Goal: Transaction & Acquisition: Book appointment/travel/reservation

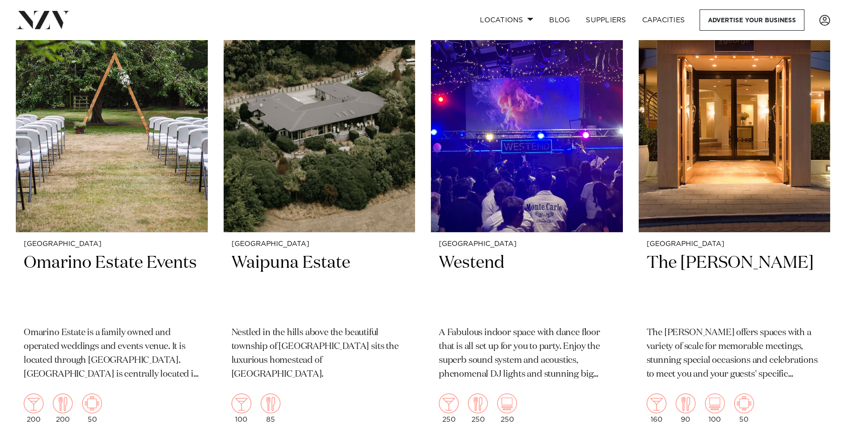
scroll to position [2177, 0]
click at [102, 226] on img at bounding box center [112, 104] width 192 height 257
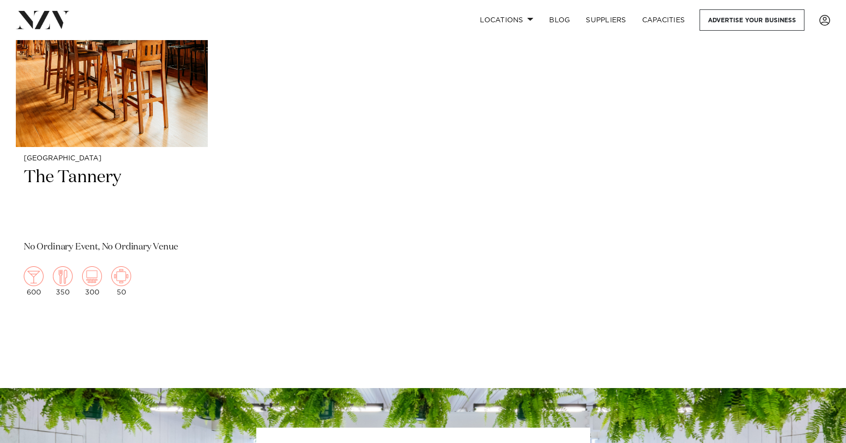
scroll to position [2673, 0]
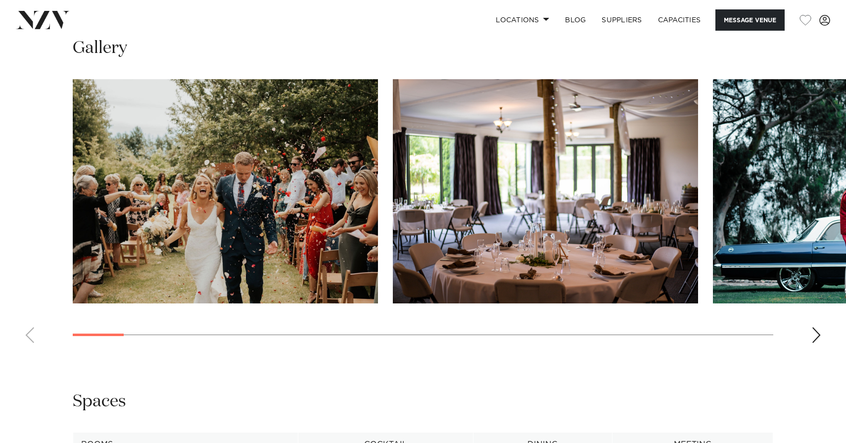
scroll to position [983, 0]
click at [813, 331] on div "Next slide" at bounding box center [817, 336] width 10 height 16
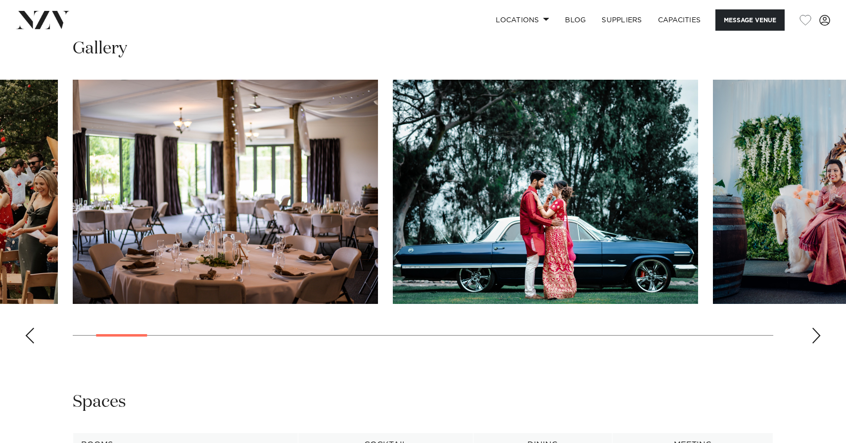
click at [813, 334] on div "Next slide" at bounding box center [817, 336] width 10 height 16
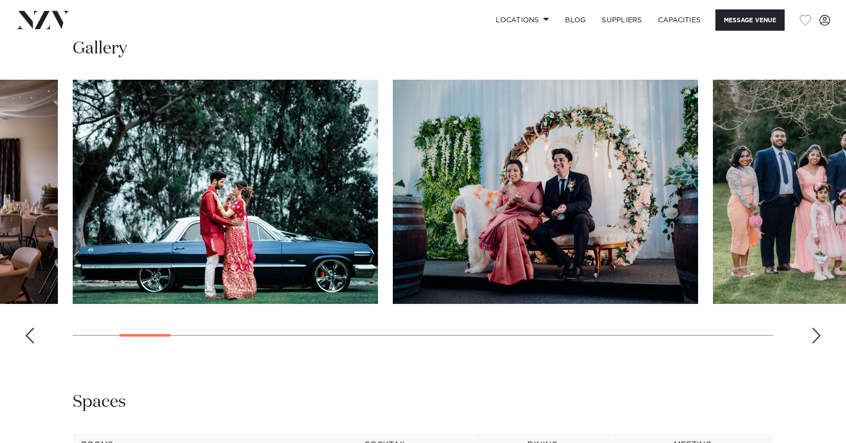
click at [814, 335] on div "Next slide" at bounding box center [817, 336] width 10 height 16
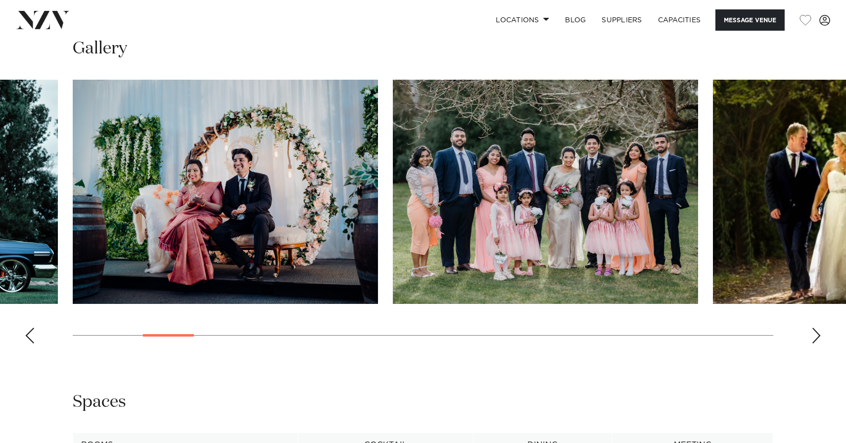
click at [814, 336] on div "Next slide" at bounding box center [817, 336] width 10 height 16
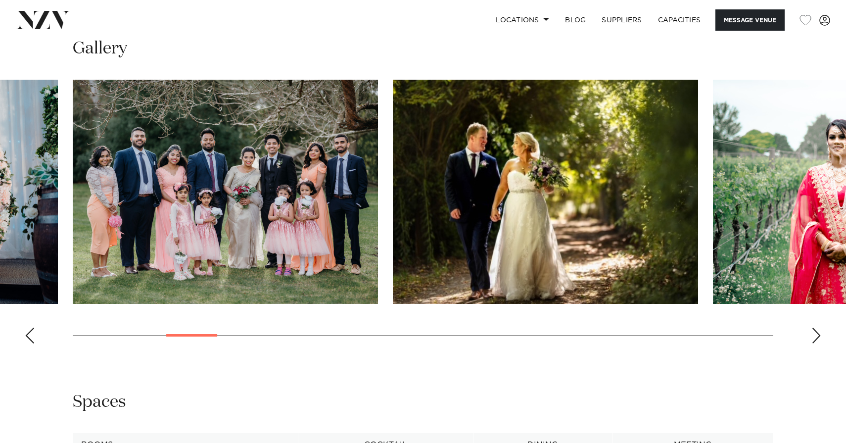
click at [814, 336] on div "Next slide" at bounding box center [817, 336] width 10 height 16
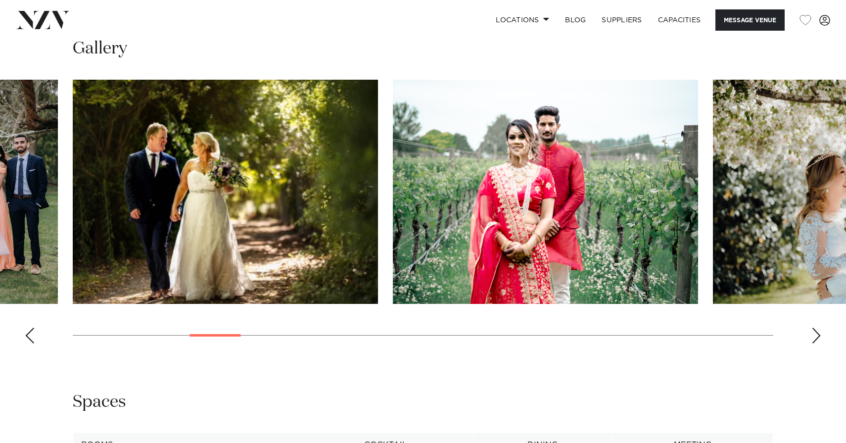
click at [815, 337] on div "Next slide" at bounding box center [817, 336] width 10 height 16
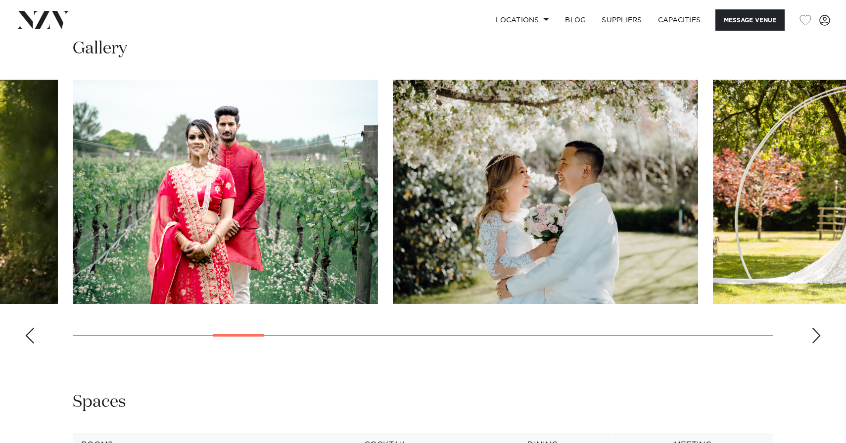
click at [815, 337] on div "Next slide" at bounding box center [817, 336] width 10 height 16
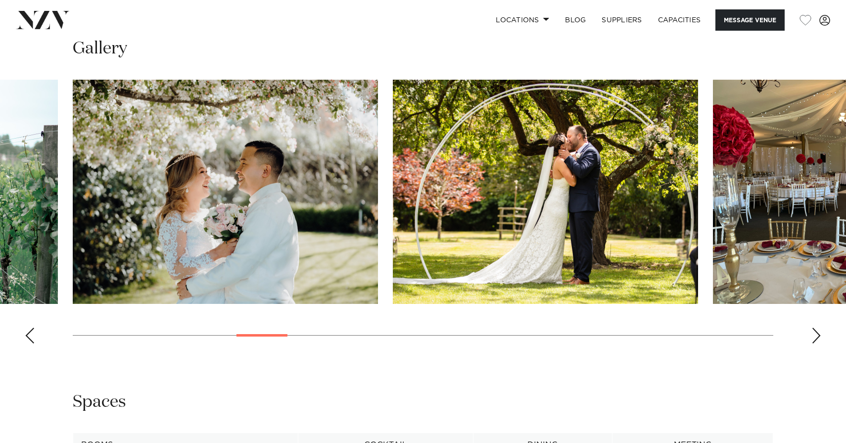
click at [815, 338] on div "Next slide" at bounding box center [817, 336] width 10 height 16
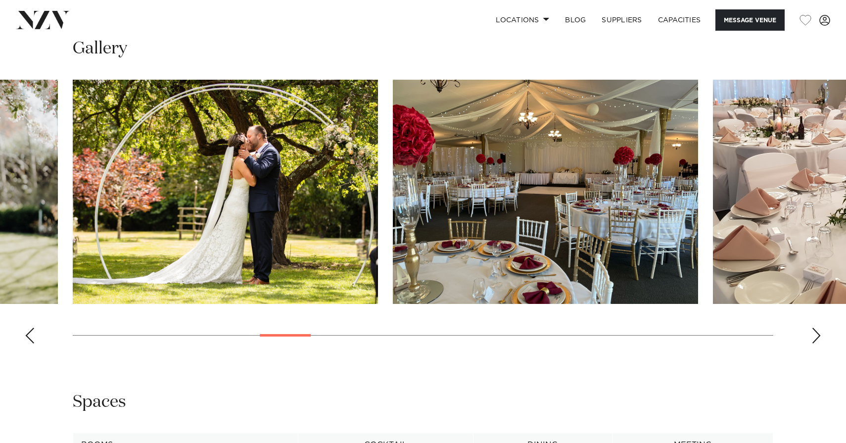
click at [815, 338] on div "Next slide" at bounding box center [817, 336] width 10 height 16
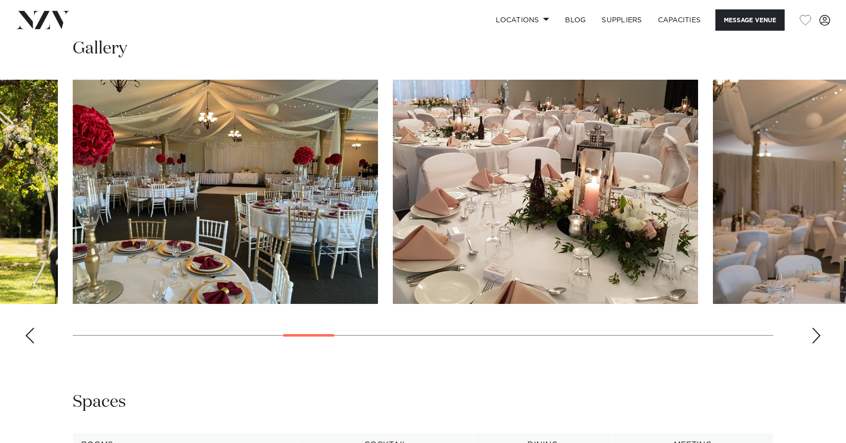
click at [816, 338] on swiper-container at bounding box center [423, 216] width 846 height 272
click at [815, 335] on div "Next slide" at bounding box center [817, 336] width 10 height 16
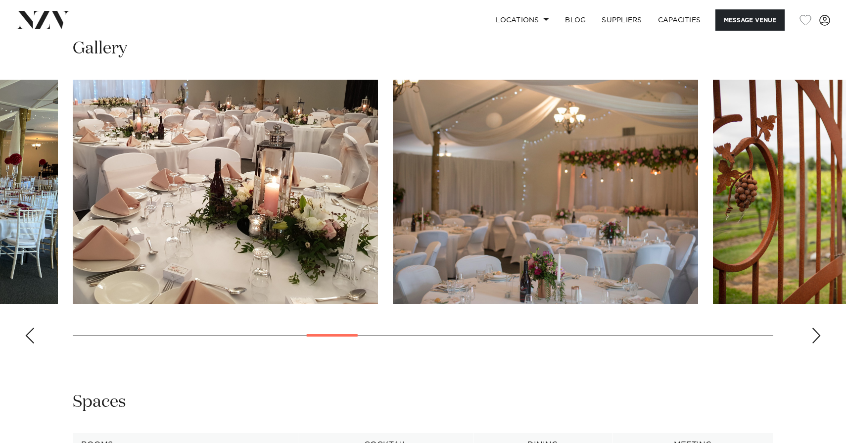
click at [815, 335] on div "Next slide" at bounding box center [817, 336] width 10 height 16
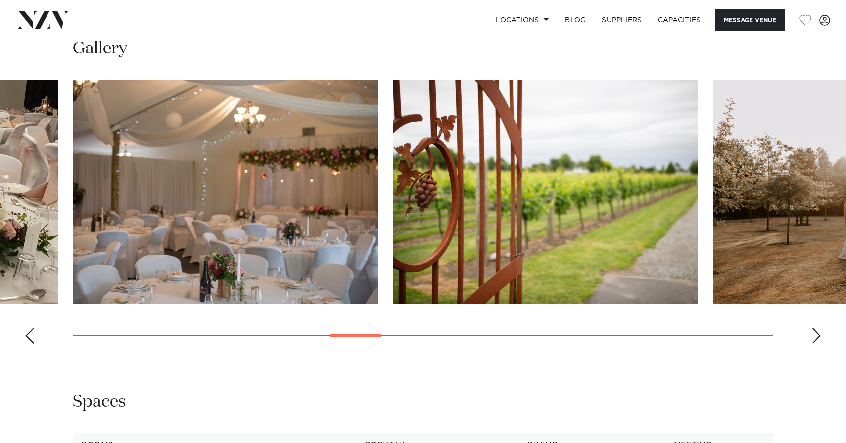
click at [815, 335] on div "Next slide" at bounding box center [817, 336] width 10 height 16
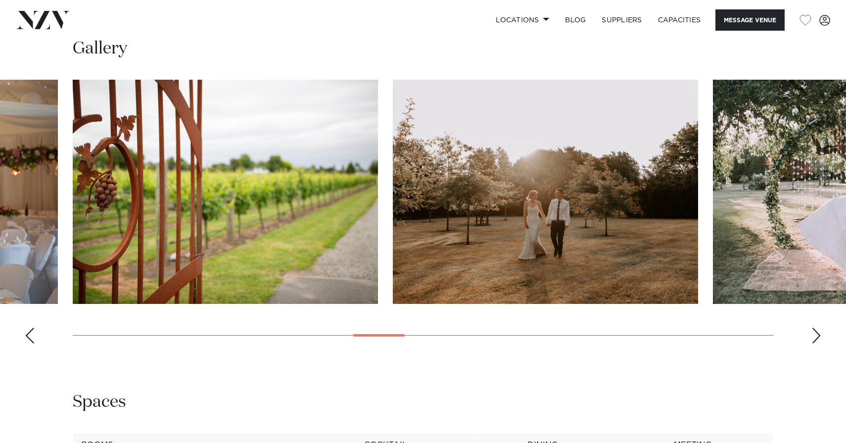
click at [815, 335] on div "Next slide" at bounding box center [817, 336] width 10 height 16
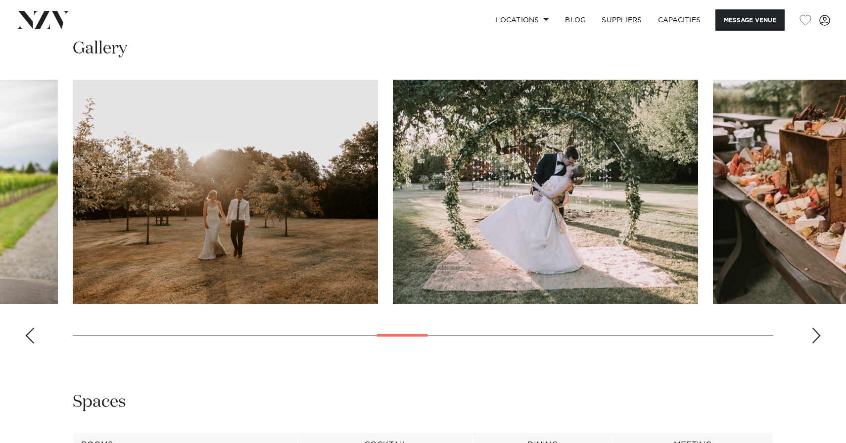
click at [815, 335] on div "Next slide" at bounding box center [817, 336] width 10 height 16
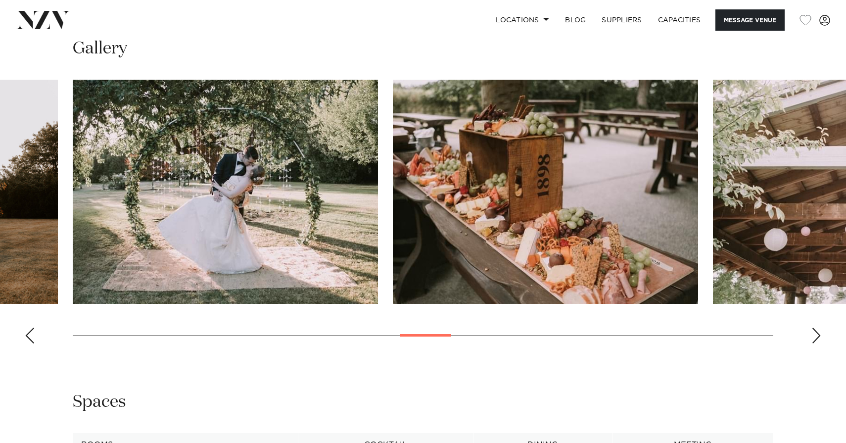
click at [815, 335] on div "Next slide" at bounding box center [817, 336] width 10 height 16
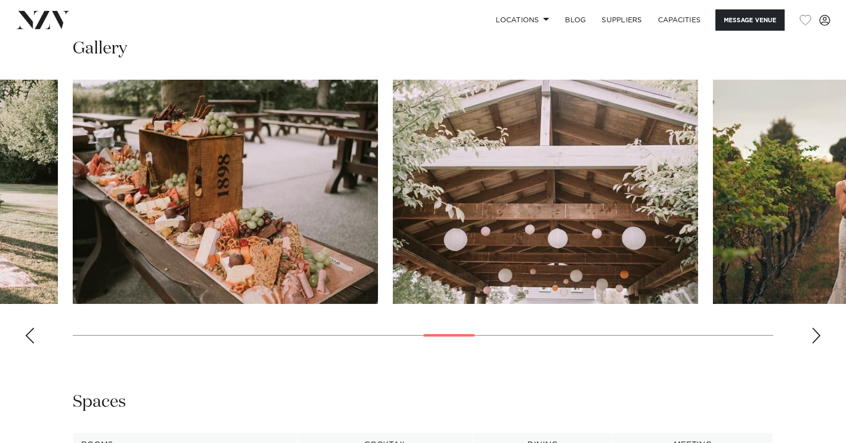
click at [815, 335] on div "Next slide" at bounding box center [817, 336] width 10 height 16
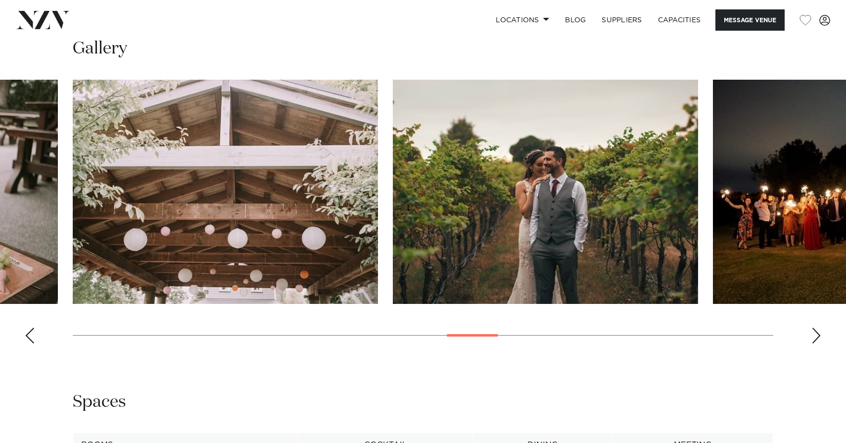
click at [815, 335] on div "Next slide" at bounding box center [817, 336] width 10 height 16
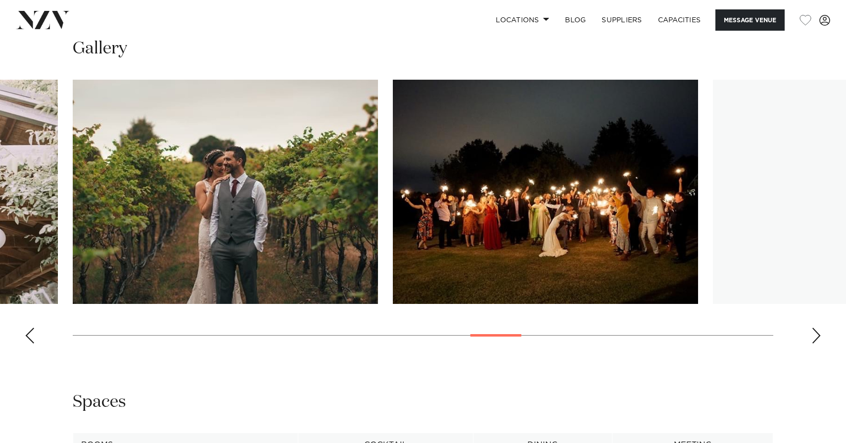
click at [815, 335] on div "Next slide" at bounding box center [817, 336] width 10 height 16
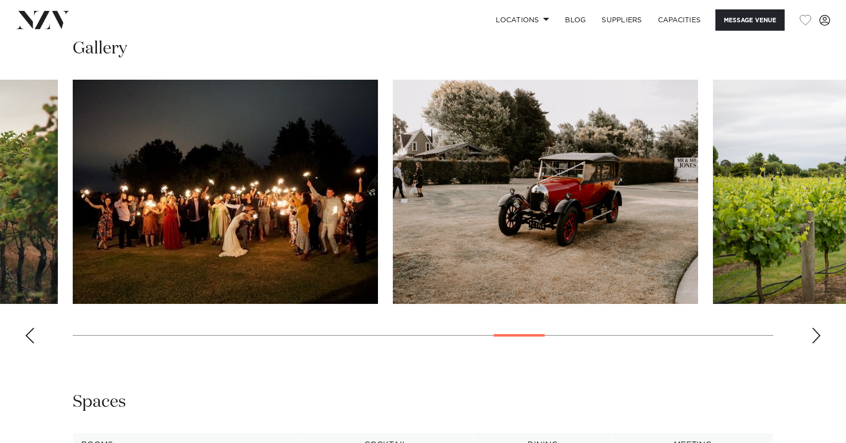
click at [815, 335] on div "Next slide" at bounding box center [817, 336] width 10 height 16
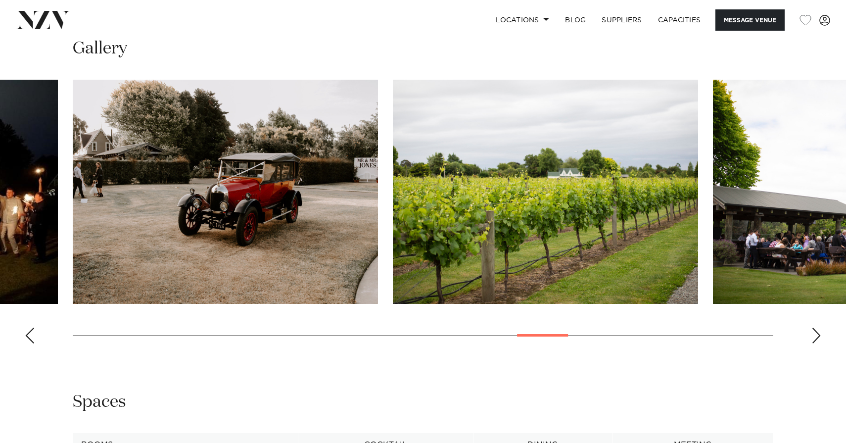
click at [815, 335] on div "Next slide" at bounding box center [817, 336] width 10 height 16
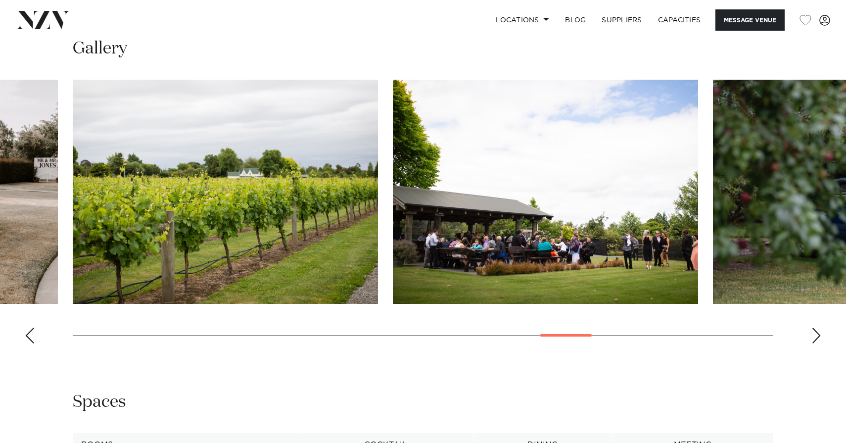
click at [815, 335] on div "Next slide" at bounding box center [817, 336] width 10 height 16
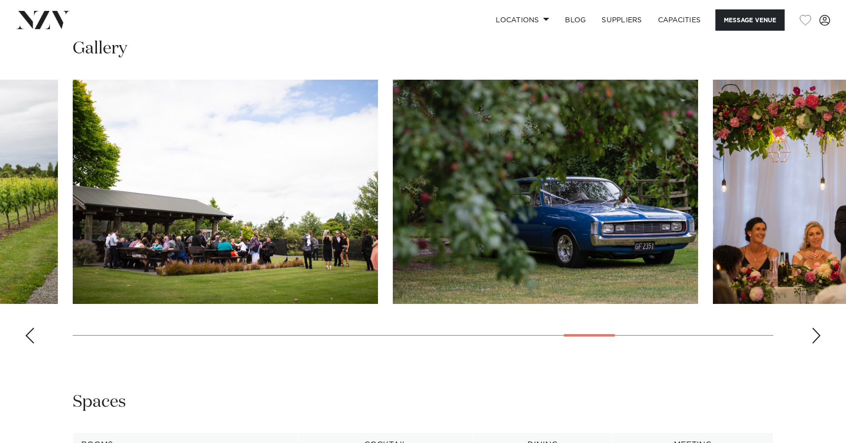
click at [815, 335] on div "Next slide" at bounding box center [817, 336] width 10 height 16
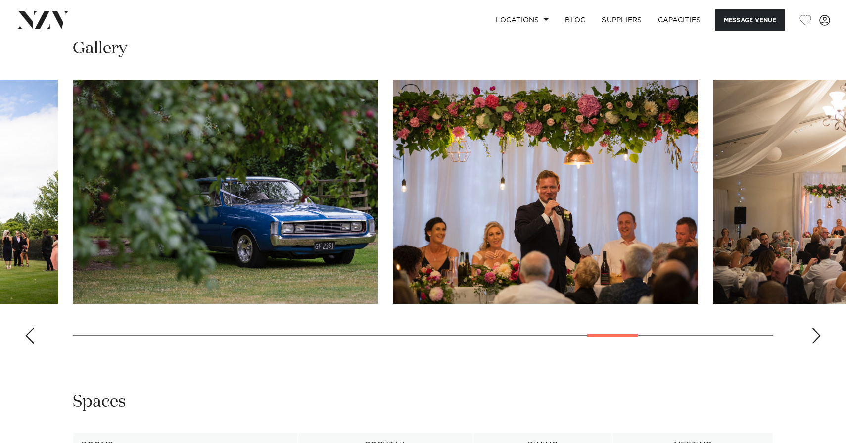
click at [815, 335] on div "Next slide" at bounding box center [817, 336] width 10 height 16
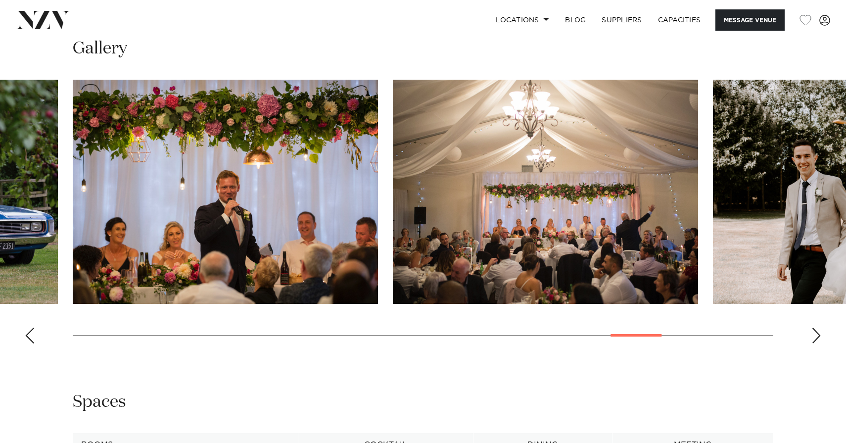
click at [815, 335] on div "Next slide" at bounding box center [817, 336] width 10 height 16
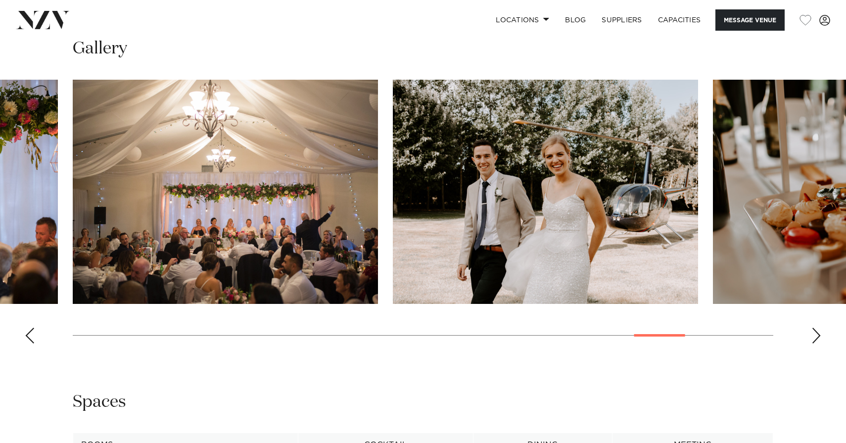
click at [815, 335] on div "Next slide" at bounding box center [817, 336] width 10 height 16
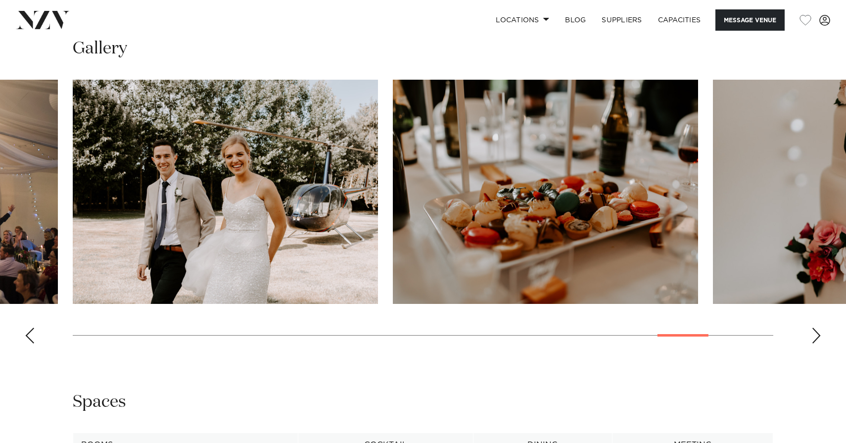
click at [815, 335] on div "Next slide" at bounding box center [817, 336] width 10 height 16
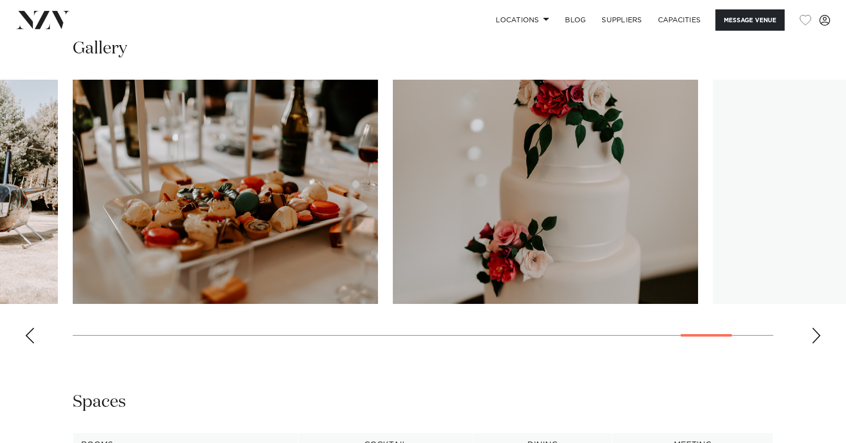
click at [815, 335] on div "Next slide" at bounding box center [817, 336] width 10 height 16
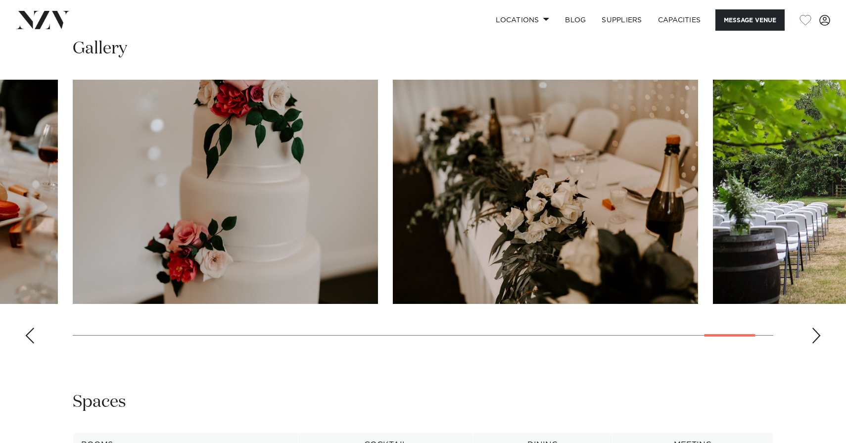
click at [811, 335] on swiper-container at bounding box center [423, 216] width 846 height 272
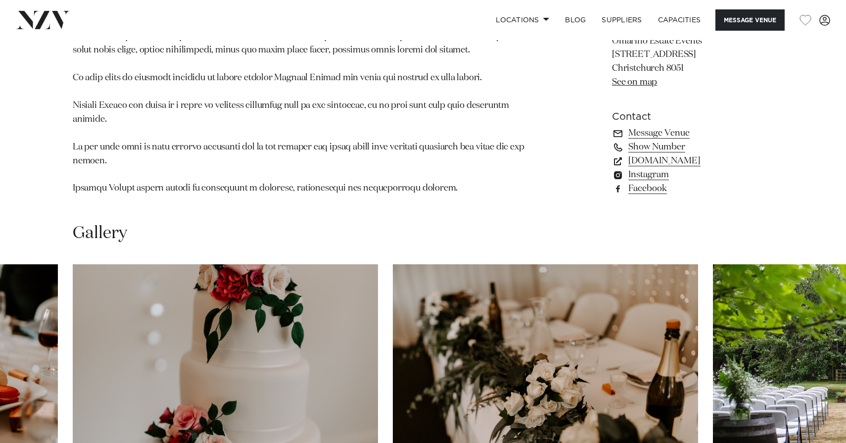
scroll to position [775, 0]
